Goal: Task Accomplishment & Management: Manage account settings

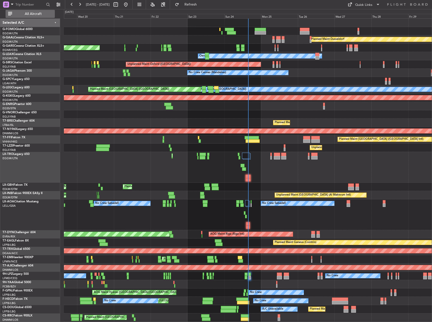
click at [27, 14] on span "All Aircraft" at bounding box center [33, 14] width 40 height 4
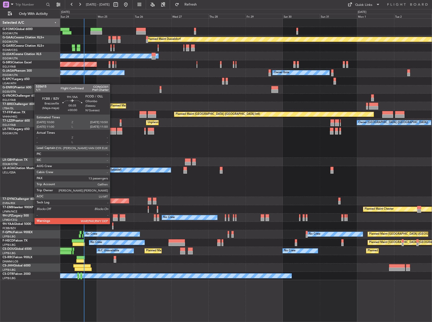
click at [112, 224] on div at bounding box center [113, 225] width 2 height 4
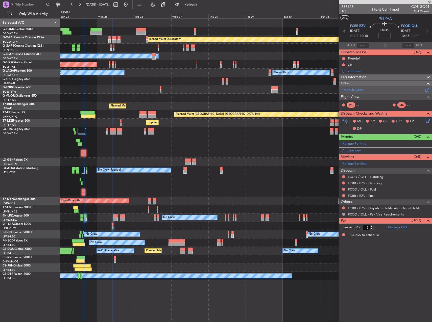
click at [357, 91] on link "Schedule Crew" at bounding box center [352, 90] width 22 height 5
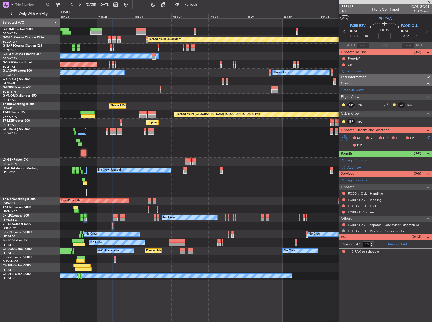
click at [418, 4] on span "CONGO01" at bounding box center [420, 6] width 18 height 5
copy span "CONGO01"
click at [361, 122] on link "MIG" at bounding box center [361, 121] width 11 height 5
click at [358, 120] on link "MIG" at bounding box center [361, 121] width 11 height 5
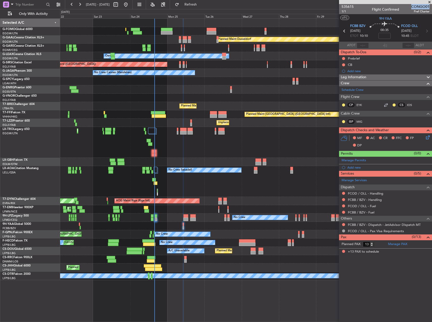
click at [215, 257] on div "Planned Maint [GEOGRAPHIC_DATA] ([GEOGRAPHIC_DATA])" at bounding box center [245, 259] width 371 height 8
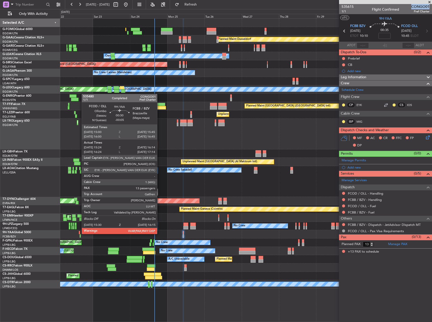
click at [79, 234] on div at bounding box center [79, 233] width 1 height 4
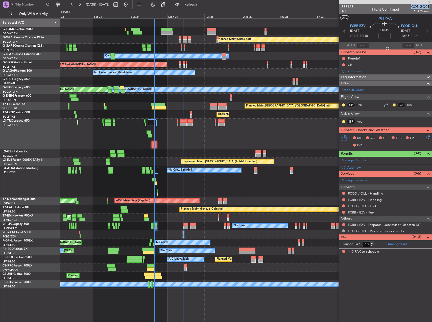
type input "-00:05"
type input "15:34"
type input "16:09"
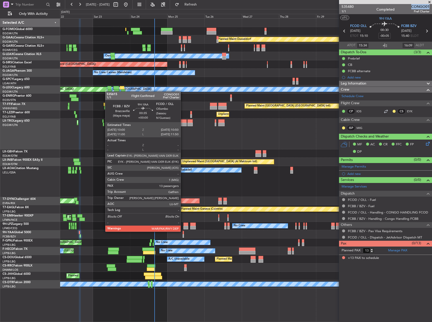
click at [184, 231] on div at bounding box center [184, 233] width 2 height 4
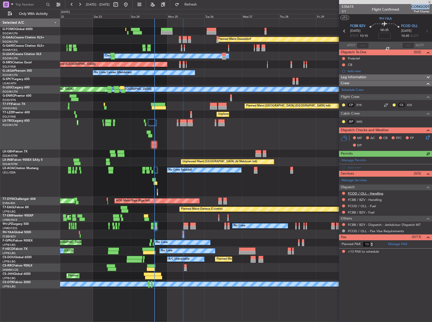
click at [369, 191] on link "FCOD / OLL - Handling" at bounding box center [365, 193] width 35 height 4
click at [372, 201] on link "FCBB / BZV - Handling" at bounding box center [365, 200] width 34 height 4
click at [343, 226] on button at bounding box center [343, 224] width 3 height 3
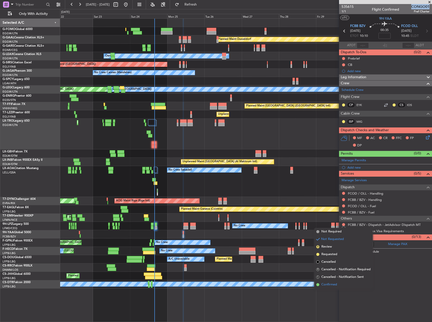
click at [329, 287] on span "Confirmed" at bounding box center [329, 284] width 16 height 5
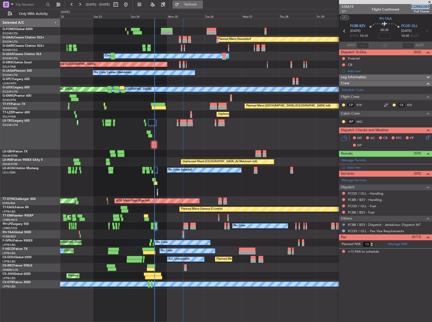
click at [201, 3] on span "Refresh" at bounding box center [190, 5] width 21 height 4
click at [342, 193] on button at bounding box center [343, 193] width 3 height 3
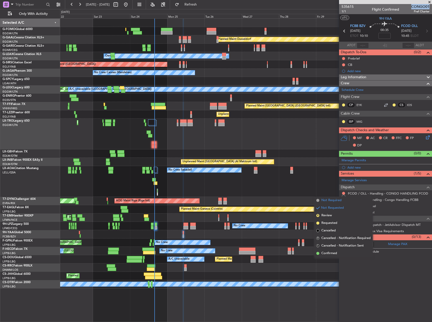
click at [329, 202] on span "Not Required" at bounding box center [331, 200] width 20 height 5
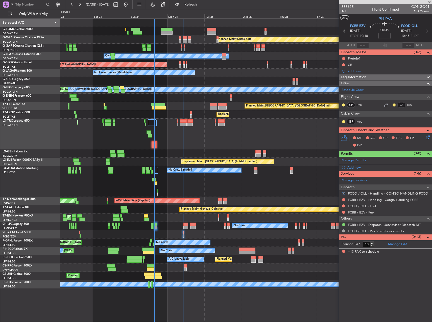
click at [345, 200] on div at bounding box center [343, 200] width 4 height 4
click at [344, 200] on button at bounding box center [343, 199] width 3 height 3
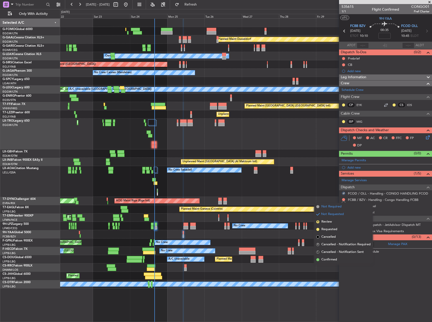
click at [330, 207] on span "Not Required" at bounding box center [331, 206] width 20 height 5
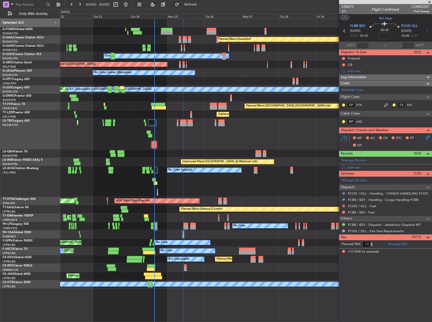
click at [343, 206] on button at bounding box center [343, 206] width 3 height 3
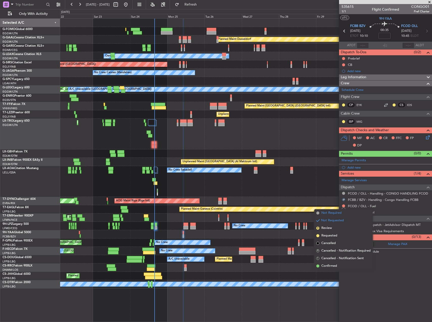
click at [339, 212] on span "Not Required" at bounding box center [331, 213] width 20 height 5
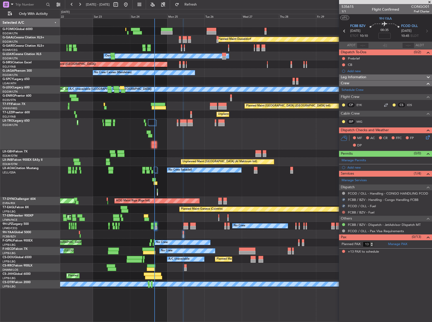
click at [344, 213] on button at bounding box center [343, 212] width 3 height 3
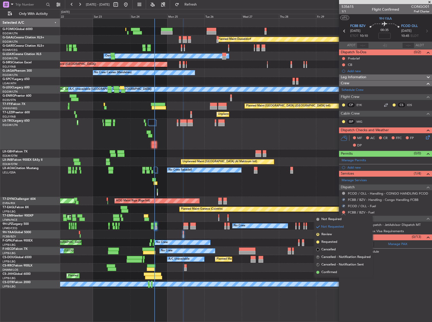
click at [325, 222] on span "Not Required" at bounding box center [331, 219] width 20 height 5
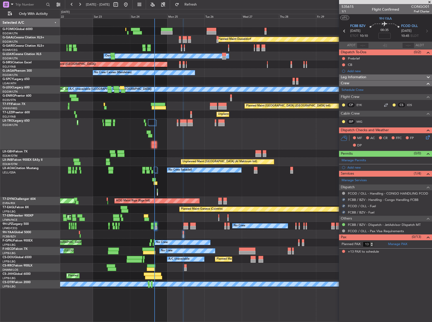
click at [427, 139] on icon at bounding box center [427, 137] width 4 height 4
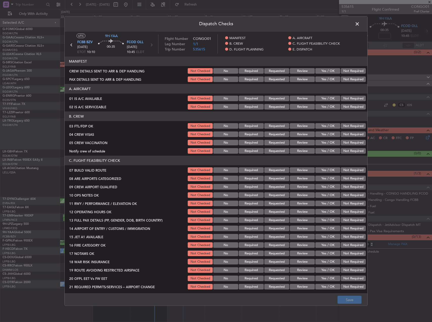
drag, startPoint x: 328, startPoint y: 98, endPoint x: 325, endPoint y: 104, distance: 6.3
click at [328, 98] on button "Yes / OK" at bounding box center [327, 99] width 25 height 6
click at [324, 106] on button "Yes / OK" at bounding box center [327, 107] width 25 height 6
click at [325, 123] on button "Yes / OK" at bounding box center [327, 126] width 25 height 6
click at [349, 136] on button "Not Required" at bounding box center [353, 135] width 25 height 6
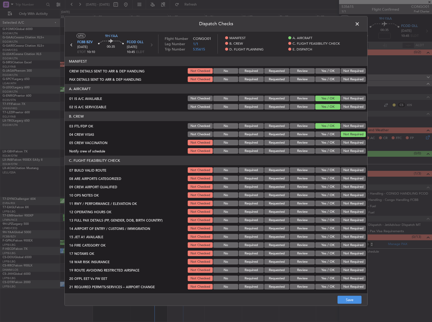
drag, startPoint x: 346, startPoint y: 142, endPoint x: 339, endPoint y: 145, distance: 7.8
click at [345, 142] on button "Not Required" at bounding box center [353, 143] width 25 height 6
click at [330, 149] on button "Yes / OK" at bounding box center [327, 151] width 25 height 6
click at [326, 168] on button "Yes / OK" at bounding box center [327, 170] width 25 height 6
drag, startPoint x: 325, startPoint y: 174, endPoint x: 325, endPoint y: 180, distance: 5.3
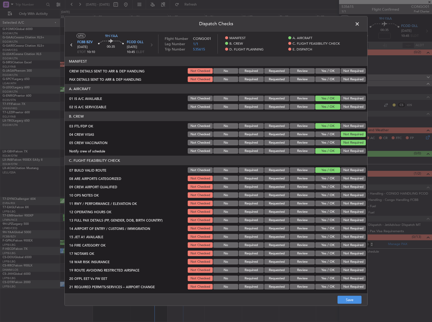
click at [325, 176] on section "C. FLIGHT FEASIBILITY CHECK 07 BUILD VALID ROUTE Not Checked No Required Reques…" at bounding box center [216, 223] width 303 height 135
click at [325, 181] on button "Yes / OK" at bounding box center [327, 179] width 25 height 6
drag, startPoint x: 325, startPoint y: 188, endPoint x: 324, endPoint y: 192, distance: 3.3
click at [325, 189] on button "Yes / OK" at bounding box center [327, 187] width 25 height 6
drag, startPoint x: 323, startPoint y: 195, endPoint x: 322, endPoint y: 199, distance: 4.1
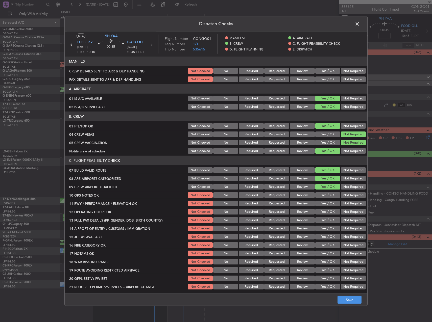
click at [322, 196] on button "Yes / OK" at bounding box center [327, 195] width 25 height 6
click at [322, 201] on button "Yes / OK" at bounding box center [327, 204] width 25 height 6
click at [322, 211] on button "Yes / OK" at bounding box center [327, 212] width 25 height 6
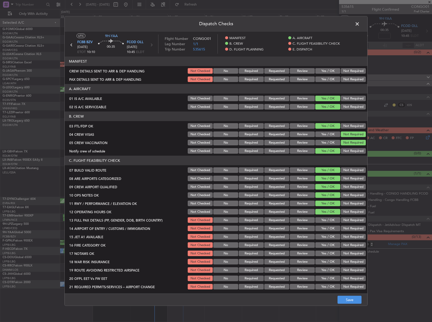
drag, startPoint x: 322, startPoint y: 220, endPoint x: 322, endPoint y: 227, distance: 6.6
click at [322, 221] on button "Yes / OK" at bounding box center [327, 220] width 25 height 6
drag, startPoint x: 322, startPoint y: 227, endPoint x: 321, endPoint y: 236, distance: 9.3
click at [321, 228] on button "Yes / OK" at bounding box center [327, 229] width 25 height 6
drag, startPoint x: 321, startPoint y: 237, endPoint x: 321, endPoint y: 240, distance: 3.0
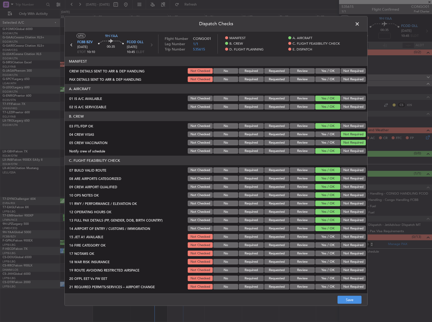
click at [321, 237] on button "Yes / OK" at bounding box center [327, 237] width 25 height 6
click at [321, 242] on div "Yes / OK" at bounding box center [327, 245] width 26 height 7
click at [321, 246] on button "Yes / OK" at bounding box center [327, 245] width 25 height 6
drag, startPoint x: 321, startPoint y: 253, endPoint x: 320, endPoint y: 260, distance: 7.6
click at [320, 253] on button "Yes / OK" at bounding box center [327, 254] width 25 height 6
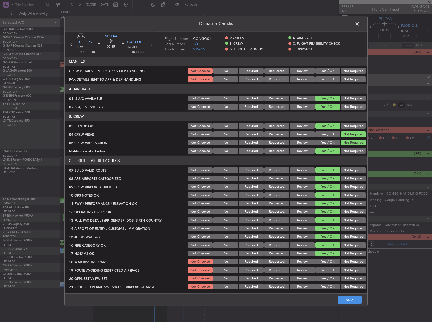
drag, startPoint x: 320, startPoint y: 262, endPoint x: 320, endPoint y: 267, distance: 5.1
click at [320, 262] on button "Yes / OK" at bounding box center [327, 262] width 25 height 6
click at [320, 270] on button "Yes / OK" at bounding box center [327, 270] width 25 height 6
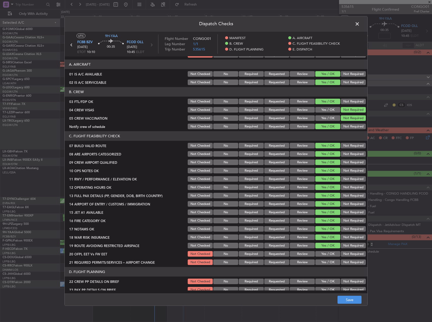
scroll to position [76, 0]
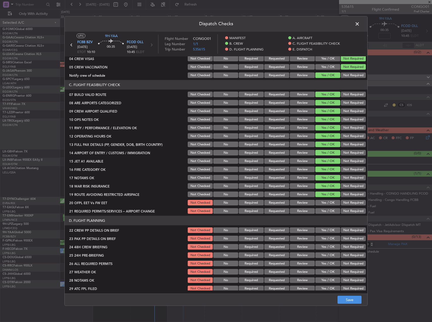
click at [343, 187] on button "Not Required" at bounding box center [353, 186] width 25 height 6
click at [325, 202] on button "Yes / OK" at bounding box center [327, 203] width 25 height 6
drag, startPoint x: 325, startPoint y: 208, endPoint x: 325, endPoint y: 217, distance: 8.3
click at [324, 209] on button "Yes / OK" at bounding box center [327, 211] width 25 height 6
drag, startPoint x: 325, startPoint y: 226, endPoint x: 324, endPoint y: 228, distance: 2.5
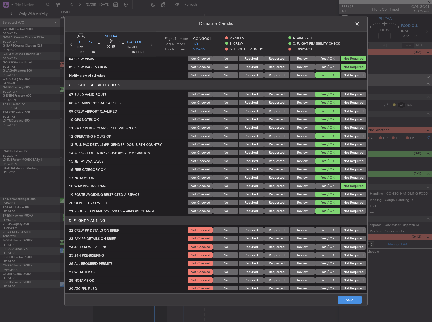
click at [324, 227] on section "D. FLIGHT PLANNING 22 CREW PP DETAILS ON BRIEF Not Checked No Required Requeste…" at bounding box center [216, 266] width 303 height 101
click at [325, 231] on button "Yes / OK" at bounding box center [327, 231] width 25 height 6
click at [326, 241] on button "Yes / OK" at bounding box center [327, 239] width 25 height 6
click at [326, 248] on button "Yes / OK" at bounding box center [327, 247] width 25 height 6
click at [325, 253] on button "Yes / OK" at bounding box center [327, 256] width 25 height 6
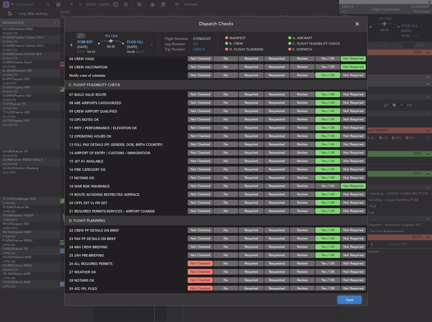
click at [352, 299] on button "Save" at bounding box center [349, 300] width 24 height 8
click at [360, 21] on span at bounding box center [360, 25] width 0 height 10
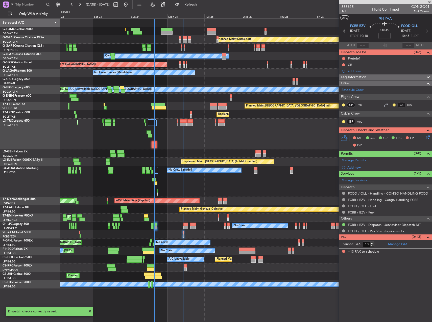
click at [346, 14] on mat-tooltip-component "Leg Number" at bounding box center [347, 20] width 25 height 13
click at [343, 63] on button at bounding box center [343, 64] width 3 height 3
click at [340, 88] on span "Completed" at bounding box center [345, 87] width 17 height 5
click at [343, 59] on button at bounding box center [343, 58] width 3 height 3
click at [340, 83] on li "Completed" at bounding box center [343, 81] width 27 height 8
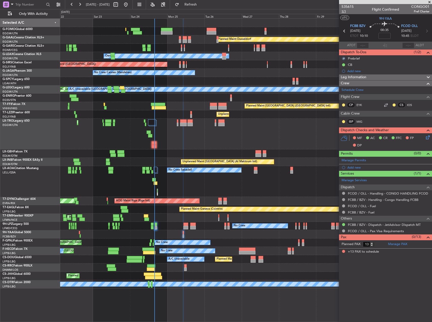
click at [346, 12] on span "1/1" at bounding box center [347, 11] width 12 height 4
click at [428, 139] on icon at bounding box center [427, 137] width 4 height 4
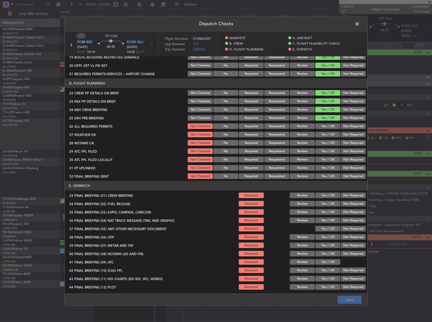
scroll to position [214, 0]
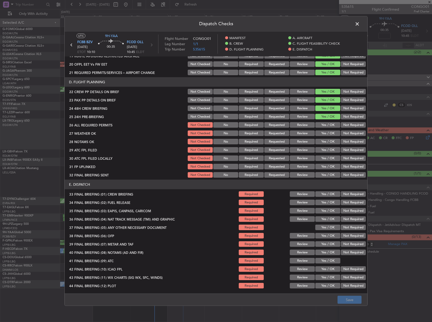
click at [358, 28] on header "Dispatch Checks" at bounding box center [216, 23] width 303 height 15
click at [360, 26] on span at bounding box center [360, 25] width 0 height 10
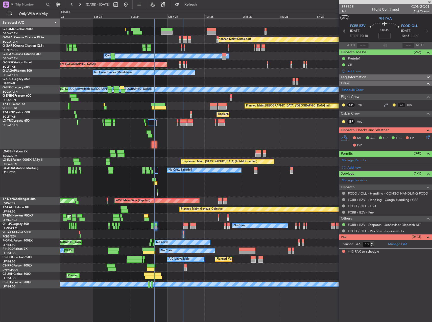
click at [361, 75] on span "Leg Information" at bounding box center [354, 77] width 26 height 6
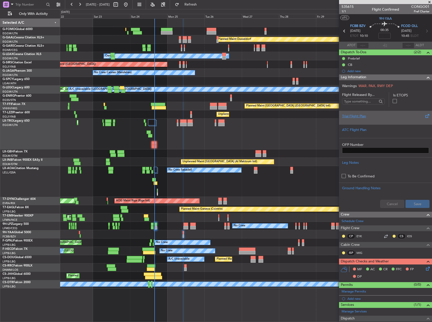
click at [359, 117] on div "Trial Flight Plan" at bounding box center [385, 116] width 87 height 5
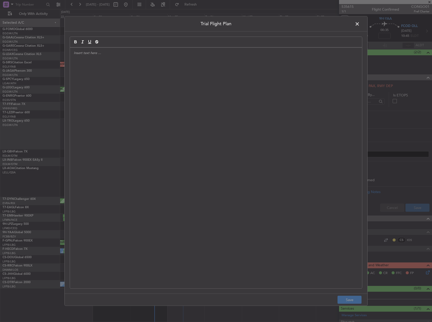
click at [91, 100] on div at bounding box center [216, 168] width 292 height 241
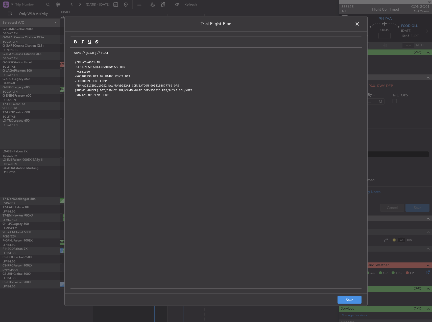
scroll to position [0, 0]
click at [342, 299] on button "Save" at bounding box center [349, 300] width 24 height 8
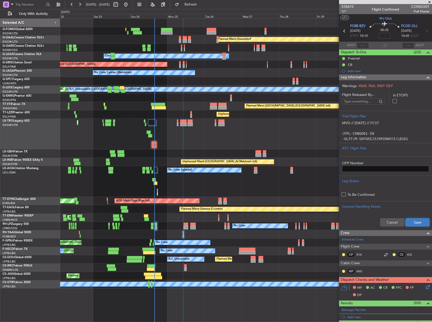
click at [415, 218] on button "Save" at bounding box center [417, 222] width 24 height 8
click at [386, 37] on input at bounding box center [384, 36] width 12 height 6
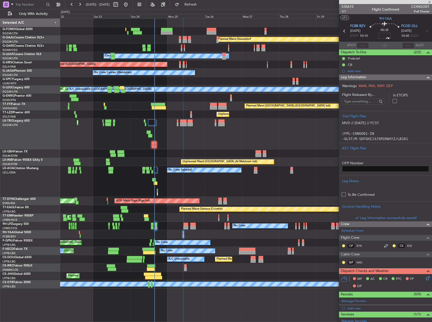
type input "-00:05"
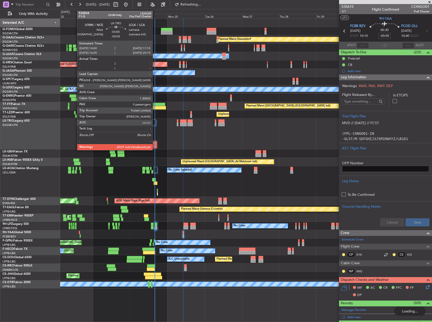
click at [155, 143] on div at bounding box center [154, 143] width 5 height 4
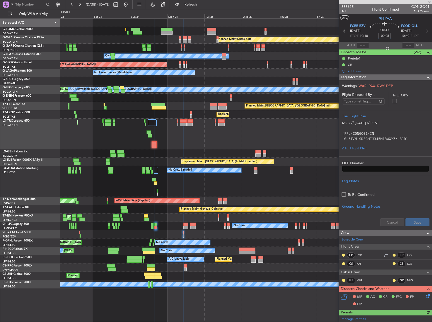
type input "0"
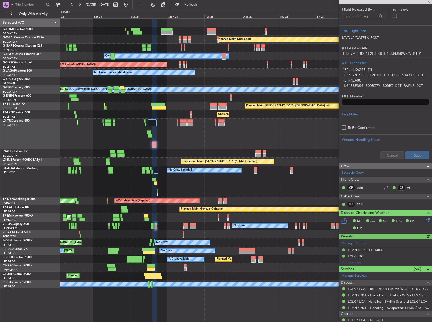
scroll to position [117, 0]
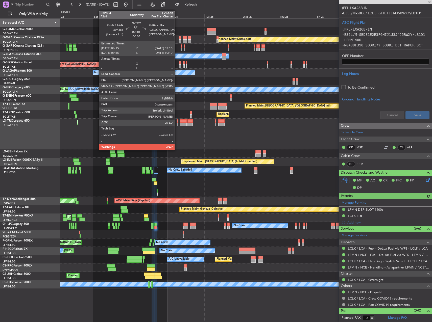
click at [177, 120] on div at bounding box center [178, 121] width 2 height 4
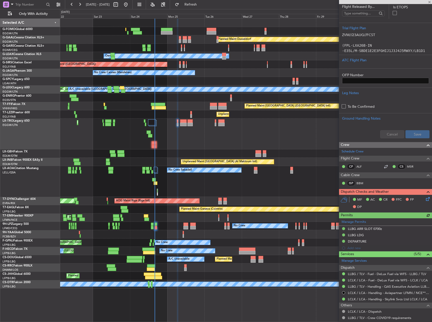
scroll to position [101, 0]
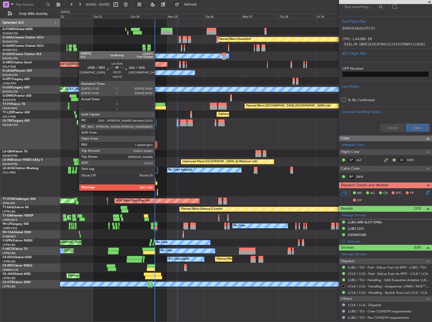
click at [157, 190] on div at bounding box center [157, 191] width 1 height 4
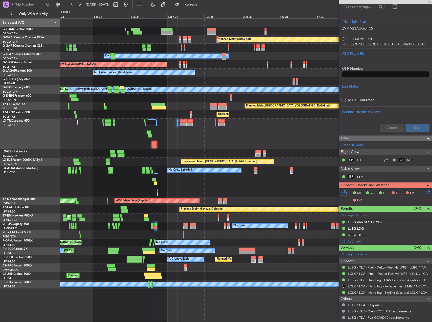
type input "+00:10"
type input "1"
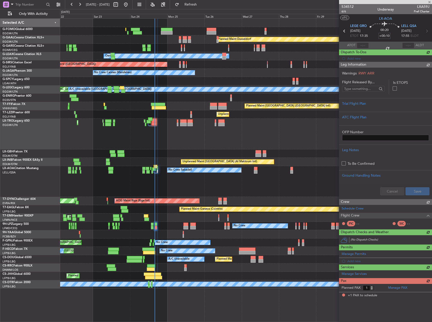
scroll to position [0, 0]
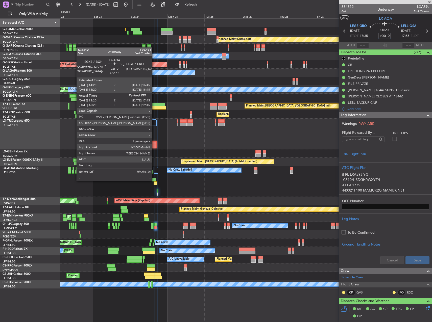
click at [154, 181] on div at bounding box center [154, 180] width 4 height 4
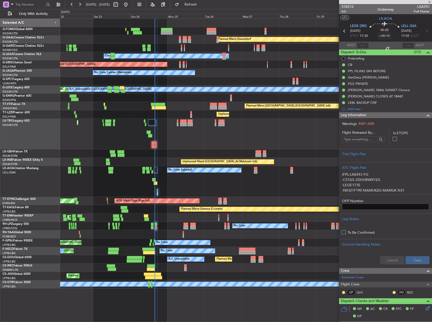
type input "+00:15"
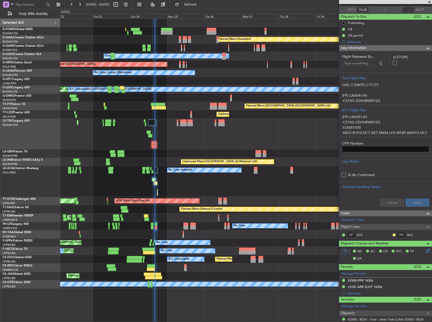
scroll to position [105, 0]
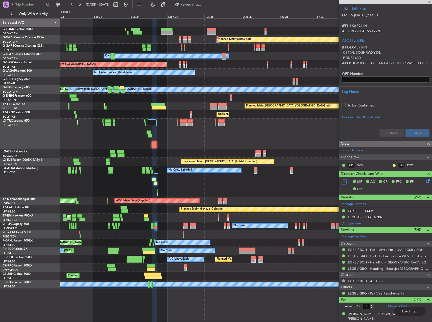
type input "15:50"
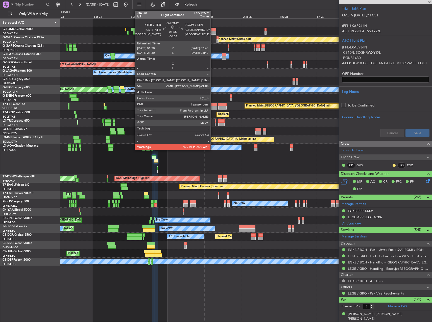
click at [213, 30] on div at bounding box center [212, 30] width 10 height 4
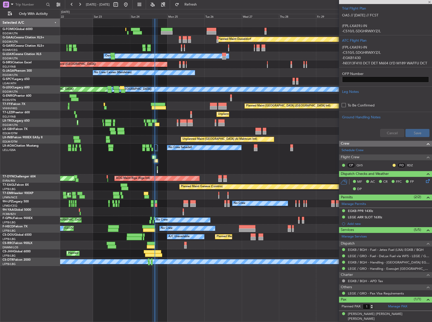
type input "-00:05"
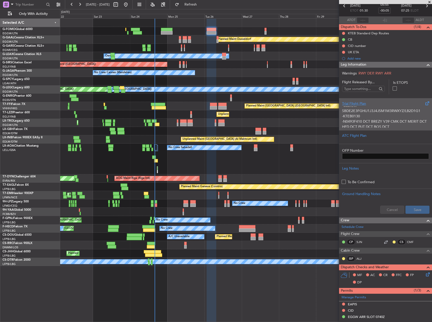
scroll to position [76, 0]
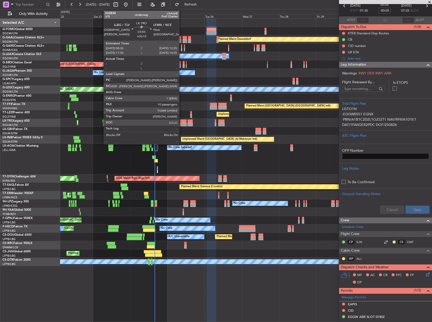
click at [181, 121] on div at bounding box center [183, 121] width 7 height 4
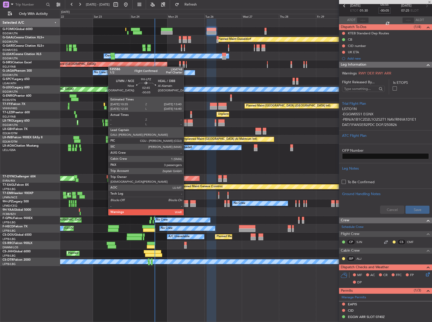
type input "+00:15"
type input "10"
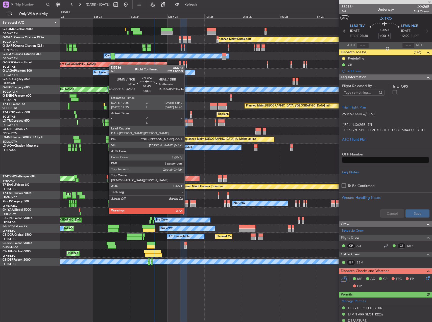
click at [187, 204] on div at bounding box center [185, 206] width 5 height 4
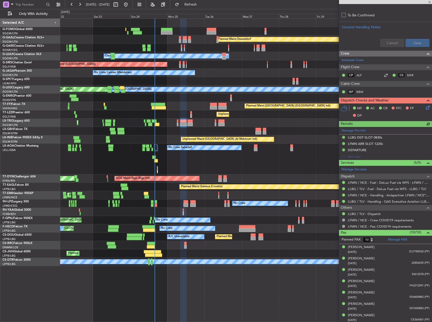
scroll to position [177, 0]
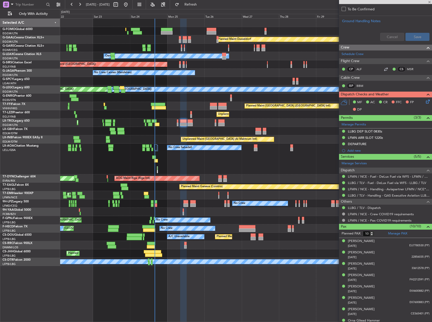
type input "-00:05"
type input "3"
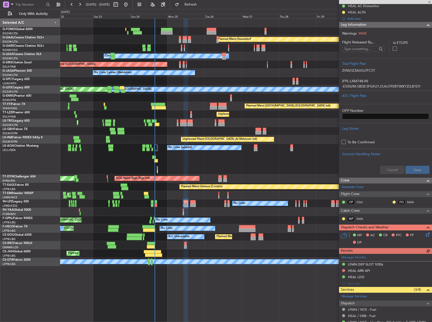
scroll to position [130, 0]
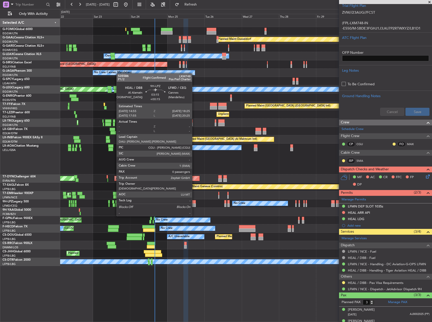
click at [194, 207] on div at bounding box center [193, 206] width 6 height 4
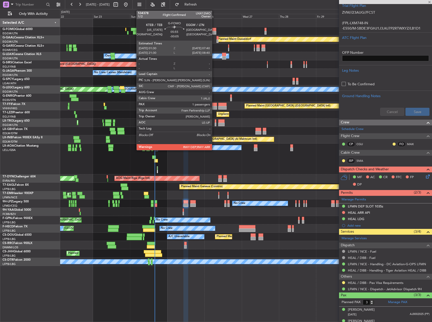
type input "+00:15"
type input "0"
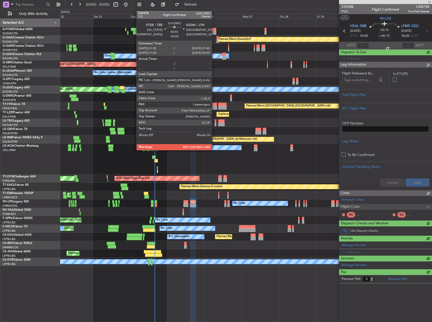
scroll to position [0, 0]
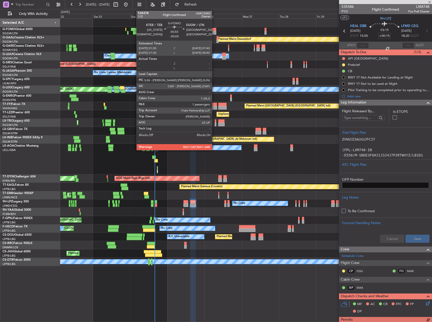
click at [214, 32] on div at bounding box center [212, 33] width 10 height 4
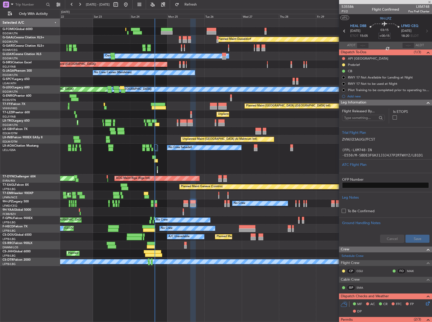
type input "-00:05"
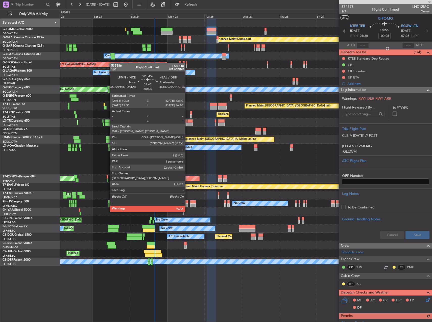
click at [187, 202] on div at bounding box center [185, 202] width 5 height 4
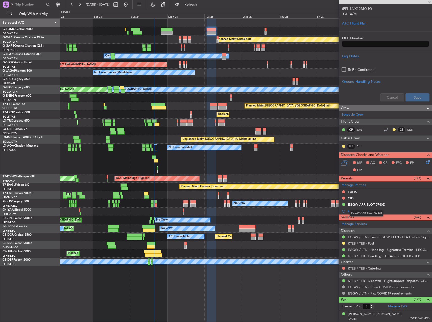
scroll to position [112, 0]
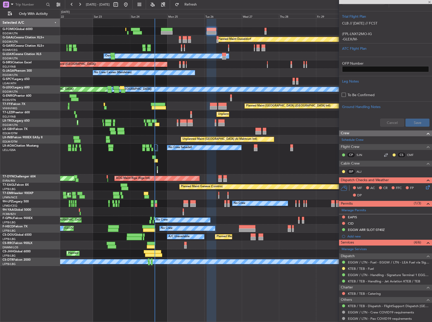
type input "3"
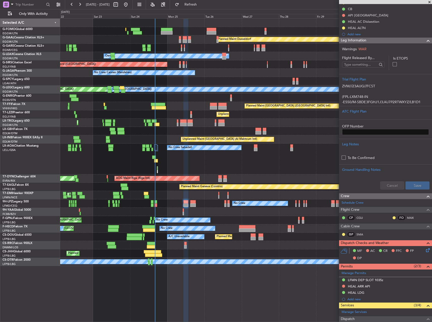
scroll to position [0, 0]
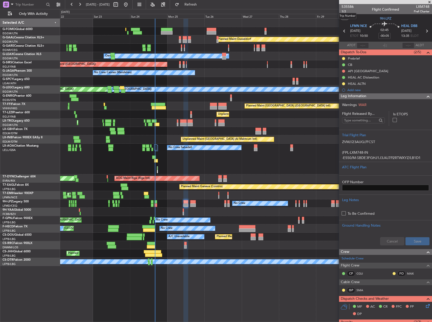
click at [344, 11] on mat-tooltip-component "Trip Number" at bounding box center [347, 15] width 25 height 13
click at [344, 12] on span "1/2" at bounding box center [347, 11] width 12 height 4
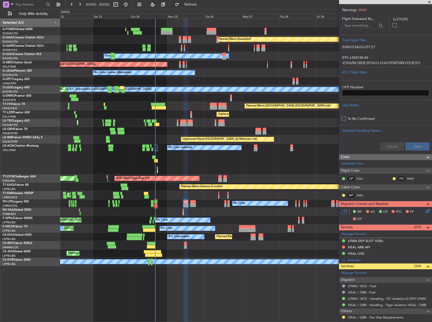
scroll to position [101, 0]
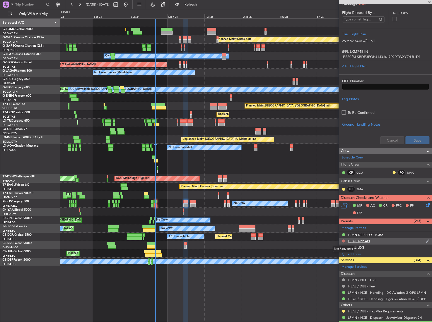
click at [343, 241] on button at bounding box center [343, 241] width 3 height 3
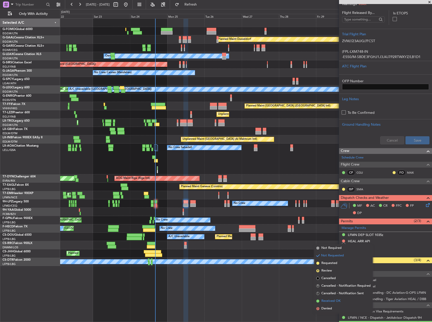
click at [336, 304] on span "Received OK" at bounding box center [330, 301] width 19 height 5
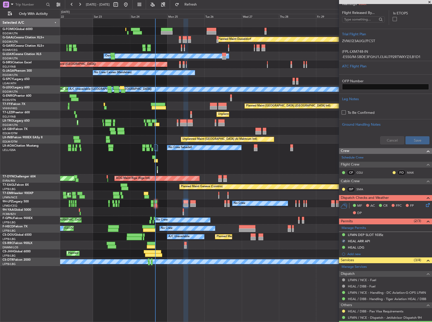
click at [193, 207] on div "No Crew No Crew" at bounding box center [245, 204] width 371 height 8
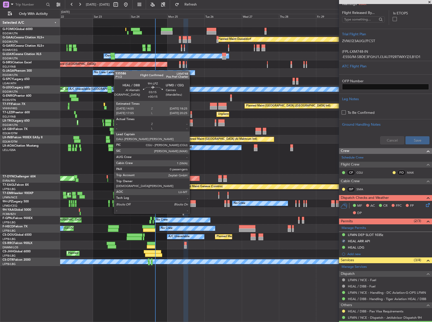
click at [192, 204] on div at bounding box center [193, 206] width 6 height 4
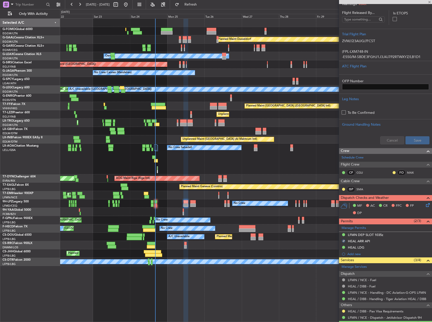
type input "+00:15"
type input "0"
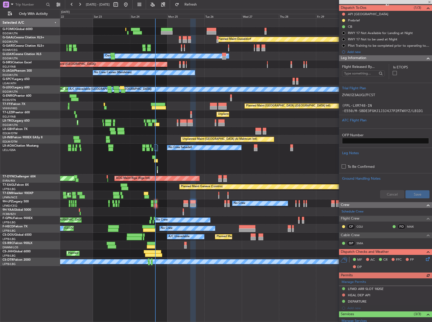
scroll to position [51, 0]
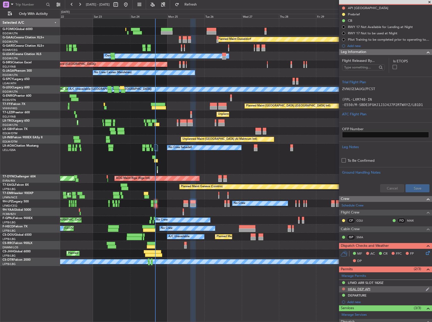
click at [343, 289] on button at bounding box center [343, 289] width 3 height 3
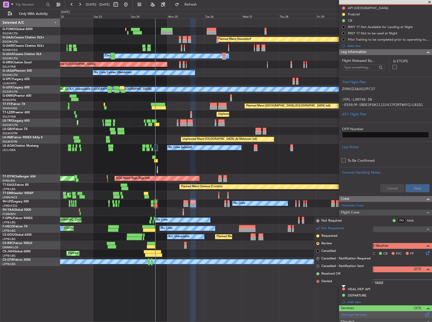
drag, startPoint x: 328, startPoint y: 275, endPoint x: 379, endPoint y: 311, distance: 62.9
click at [328, 275] on span "Received OK" at bounding box center [330, 273] width 19 height 5
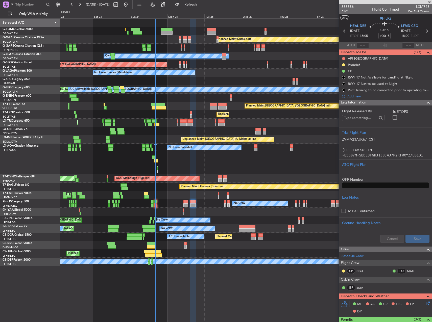
scroll to position [51, 0]
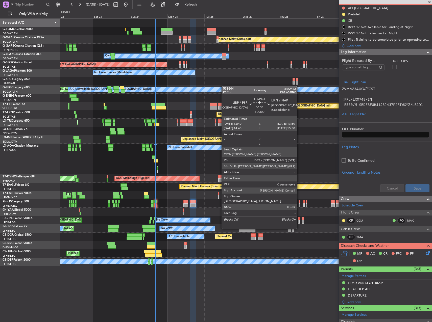
click at [299, 219] on div at bounding box center [299, 219] width 2 height 4
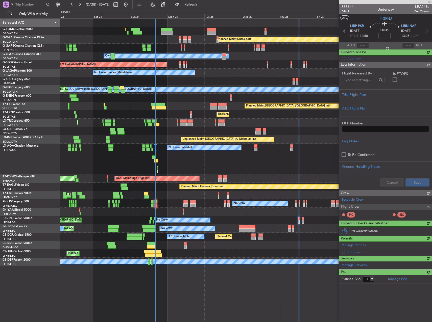
scroll to position [0, 0]
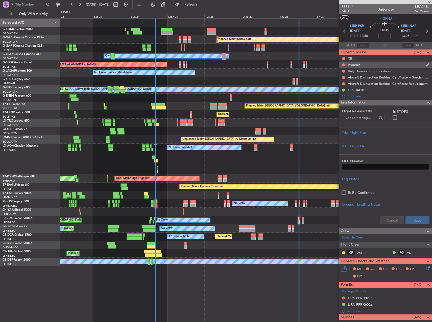
click at [367, 64] on div "Prebrief" at bounding box center [385, 65] width 93 height 6
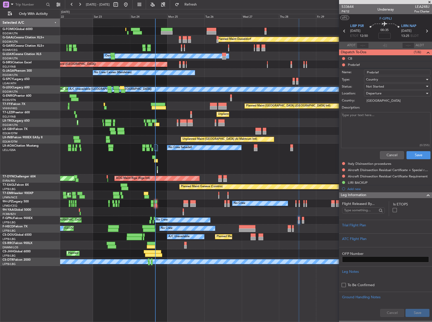
click at [373, 128] on textarea "Description:" at bounding box center [385, 130] width 89 height 36
type textarea "12000lbs"
click at [378, 86] on span "Not Started" at bounding box center [375, 86] width 18 height 5
click at [385, 113] on span "Completed" at bounding box center [394, 112] width 59 height 8
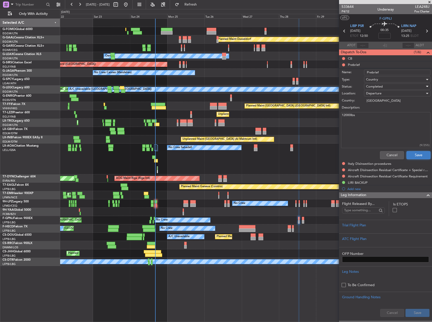
click at [417, 157] on button "Save" at bounding box center [418, 155] width 24 height 8
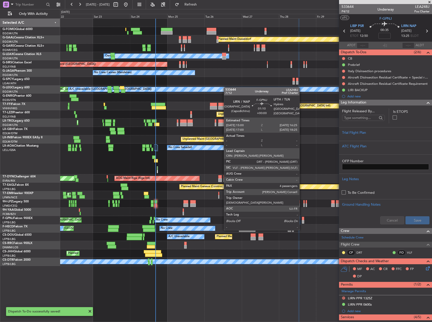
click at [302, 220] on div at bounding box center [303, 222] width 2 height 4
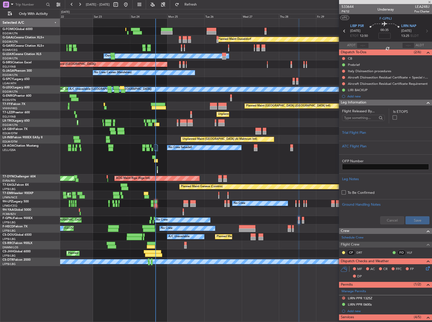
type input "4"
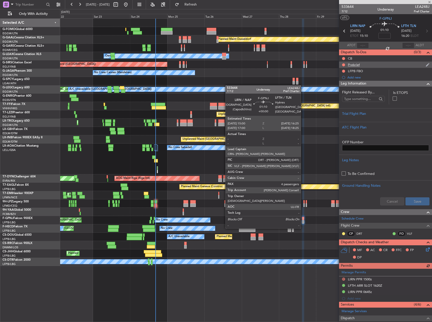
click at [394, 65] on div "Prebrief" at bounding box center [385, 65] width 93 height 6
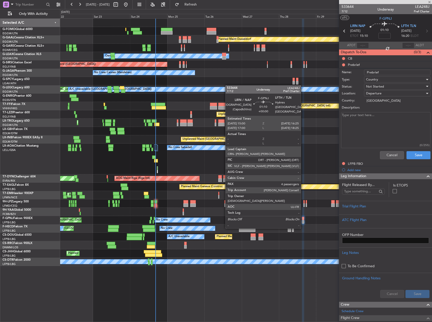
click at [384, 130] on textarea "Description:" at bounding box center [385, 130] width 89 height 36
type textarea "remaining"
click at [376, 88] on span "Not Started" at bounding box center [375, 86] width 18 height 5
click at [378, 110] on span "Completed" at bounding box center [394, 112] width 59 height 8
click at [411, 151] on div "Cancel Save" at bounding box center [383, 155] width 95 height 12
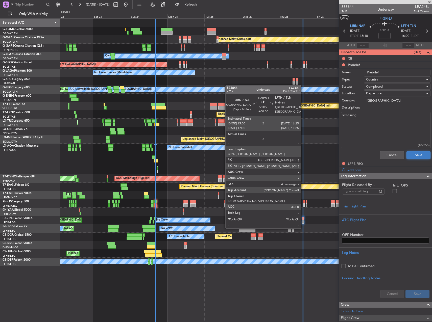
click at [412, 152] on button "Save" at bounding box center [418, 155] width 24 height 8
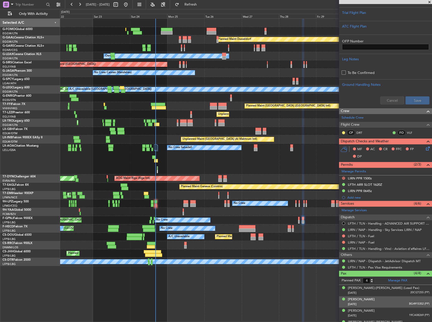
scroll to position [109, 0]
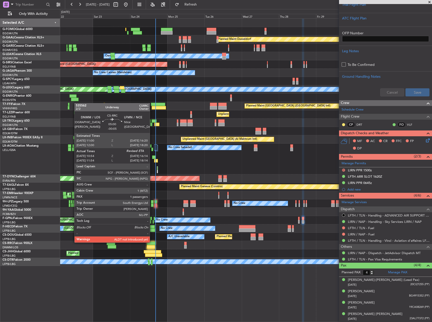
click at [152, 242] on div at bounding box center [151, 244] width 8 height 4
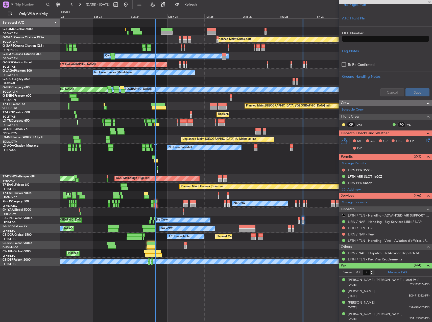
type input "-00:05"
type input "11:09"
type input "1"
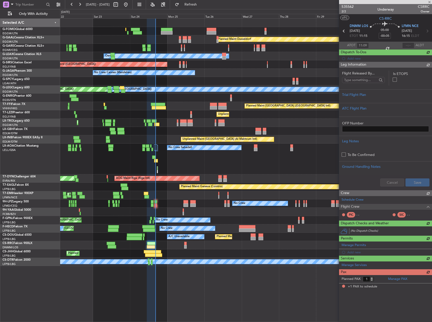
scroll to position [0, 0]
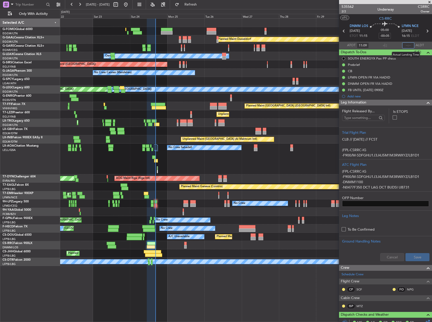
click at [402, 44] on input "text" at bounding box center [408, 45] width 12 height 6
type input "16:19"
